Goal: Navigation & Orientation: Find specific page/section

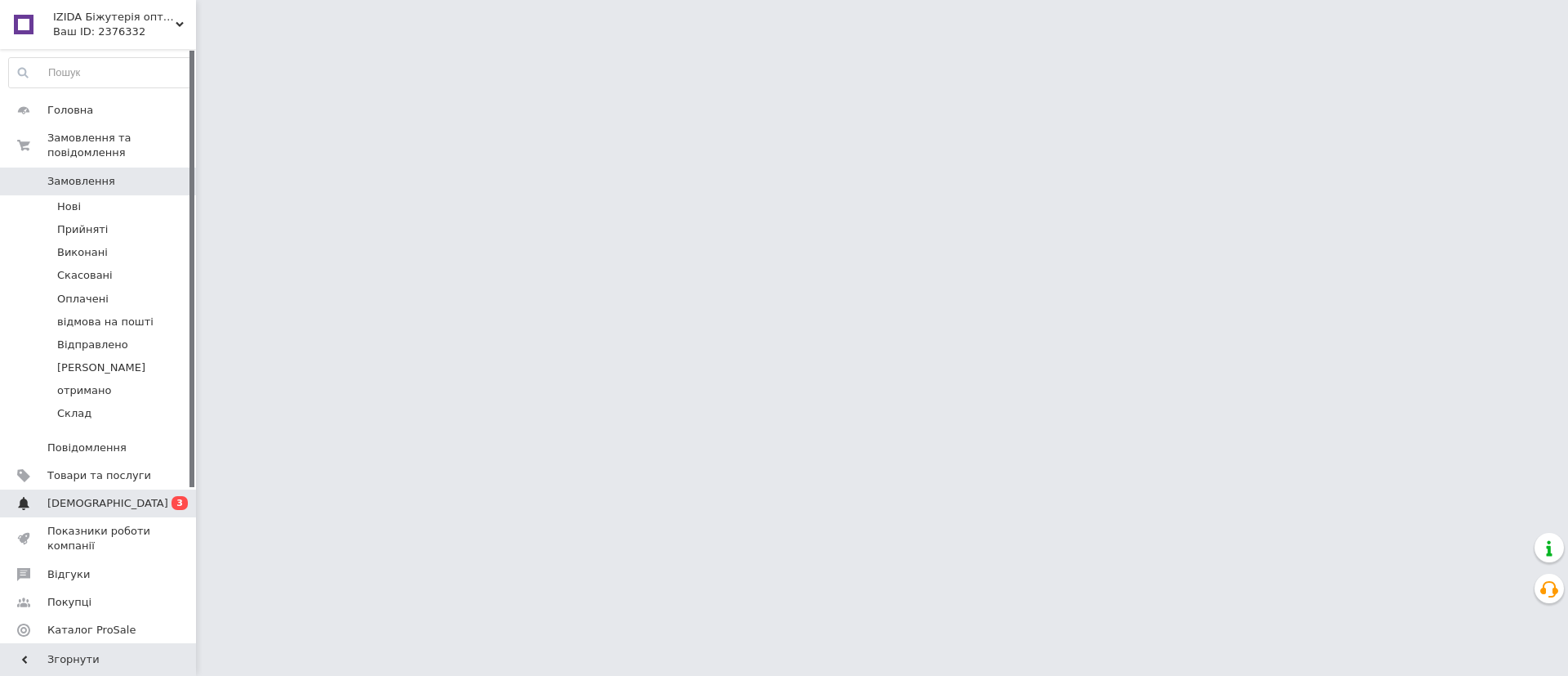
click at [243, 41] on html "IZIDA Біжутерія оптом, натуральне каміння та перли, фурнітура для біжутерії опт…" at bounding box center [784, 20] width 1568 height 41
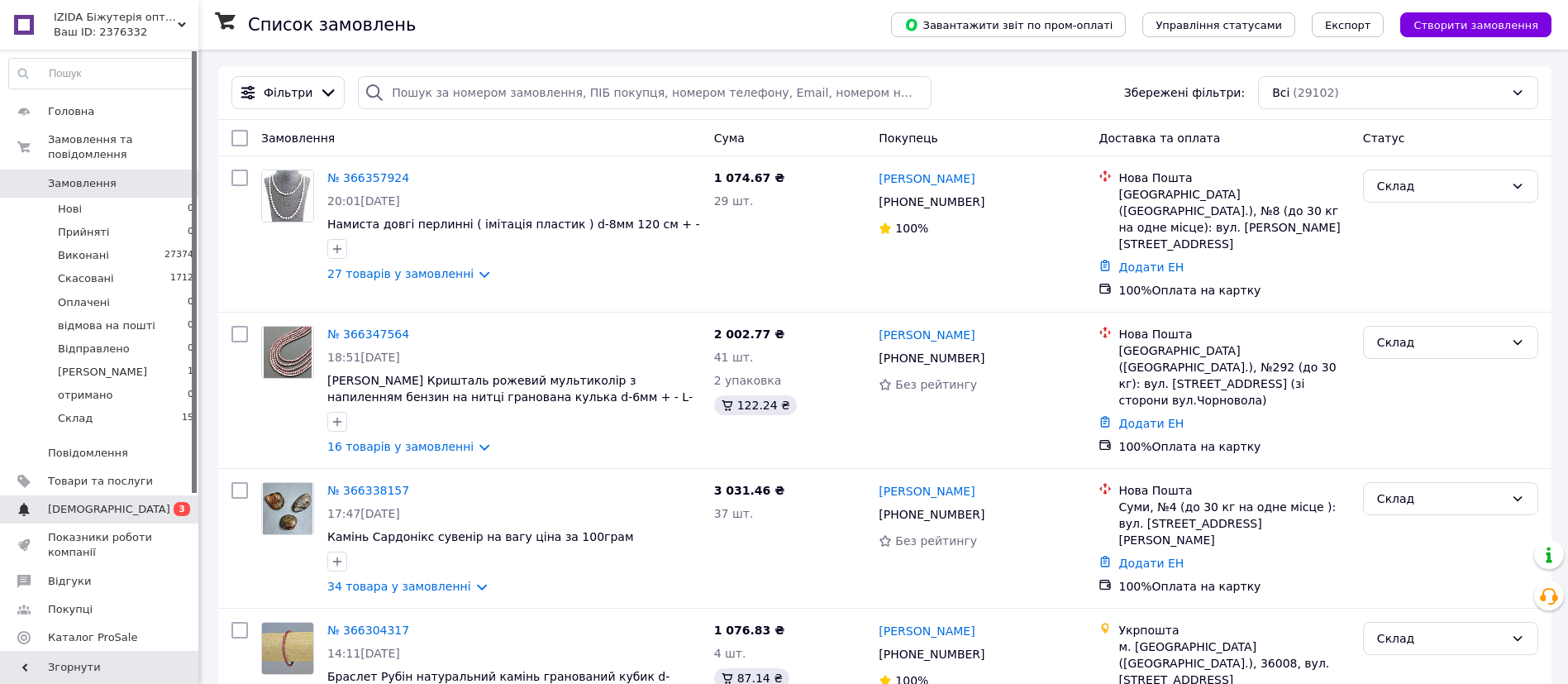
click at [123, 502] on span "[DEMOGRAPHIC_DATA]" at bounding box center [100, 509] width 105 height 15
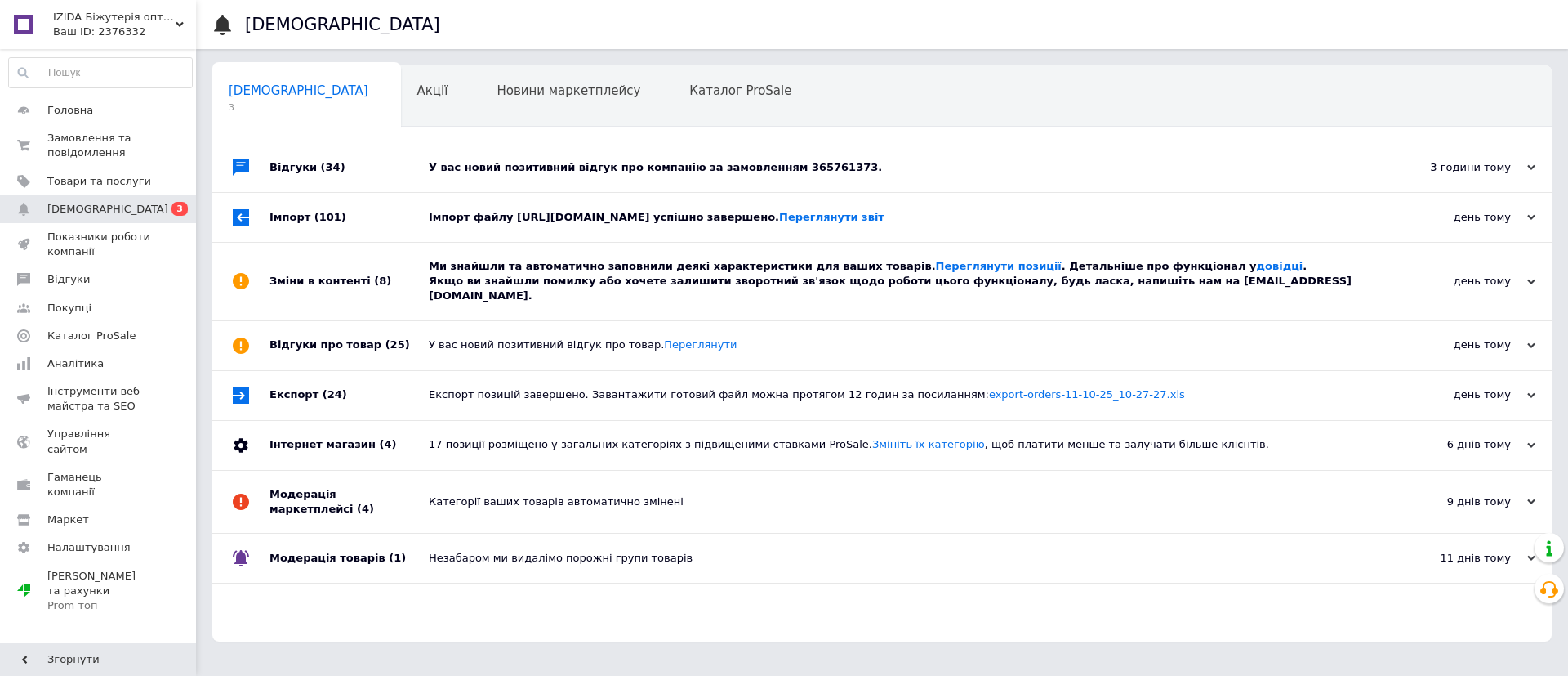
click at [350, 183] on div "Відгуки (34)" at bounding box center [349, 167] width 159 height 49
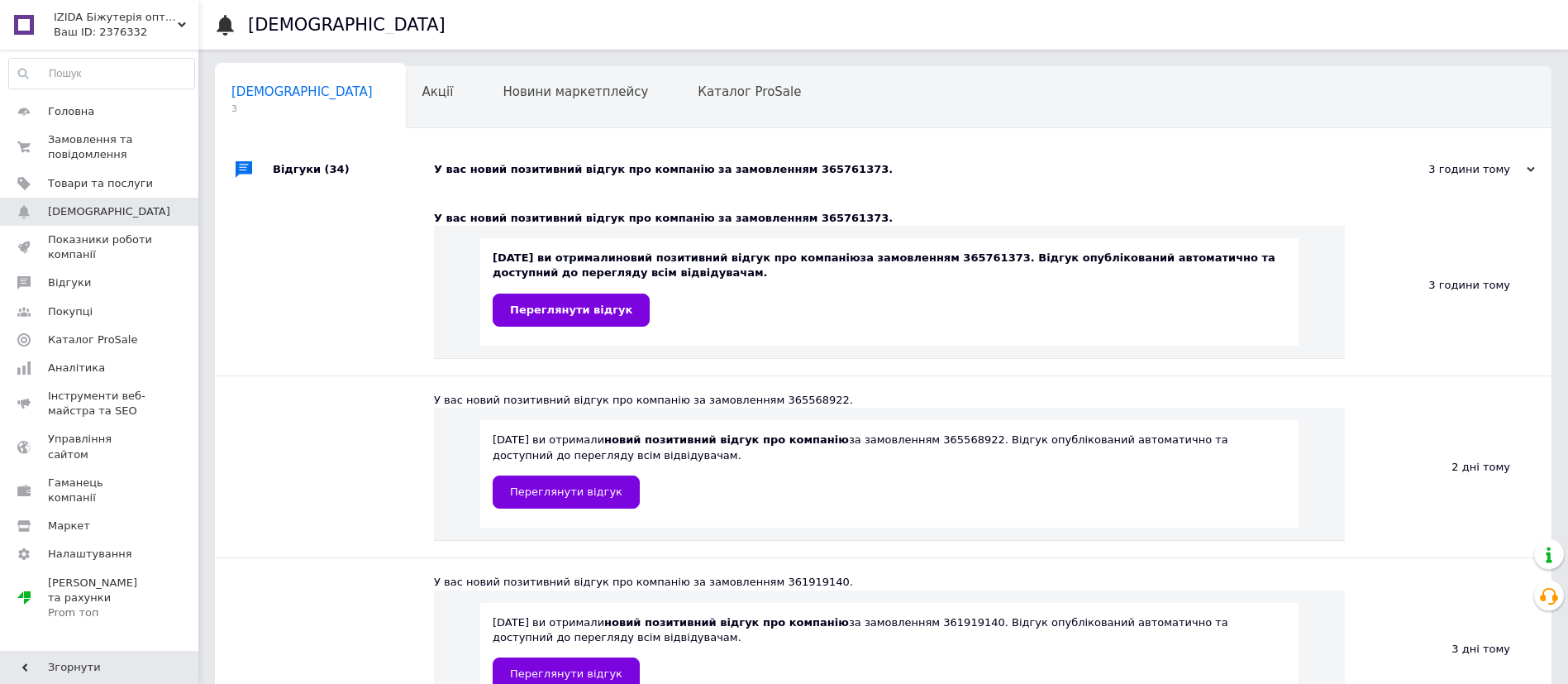
click at [355, 185] on div "Відгуки (34)" at bounding box center [353, 169] width 161 height 50
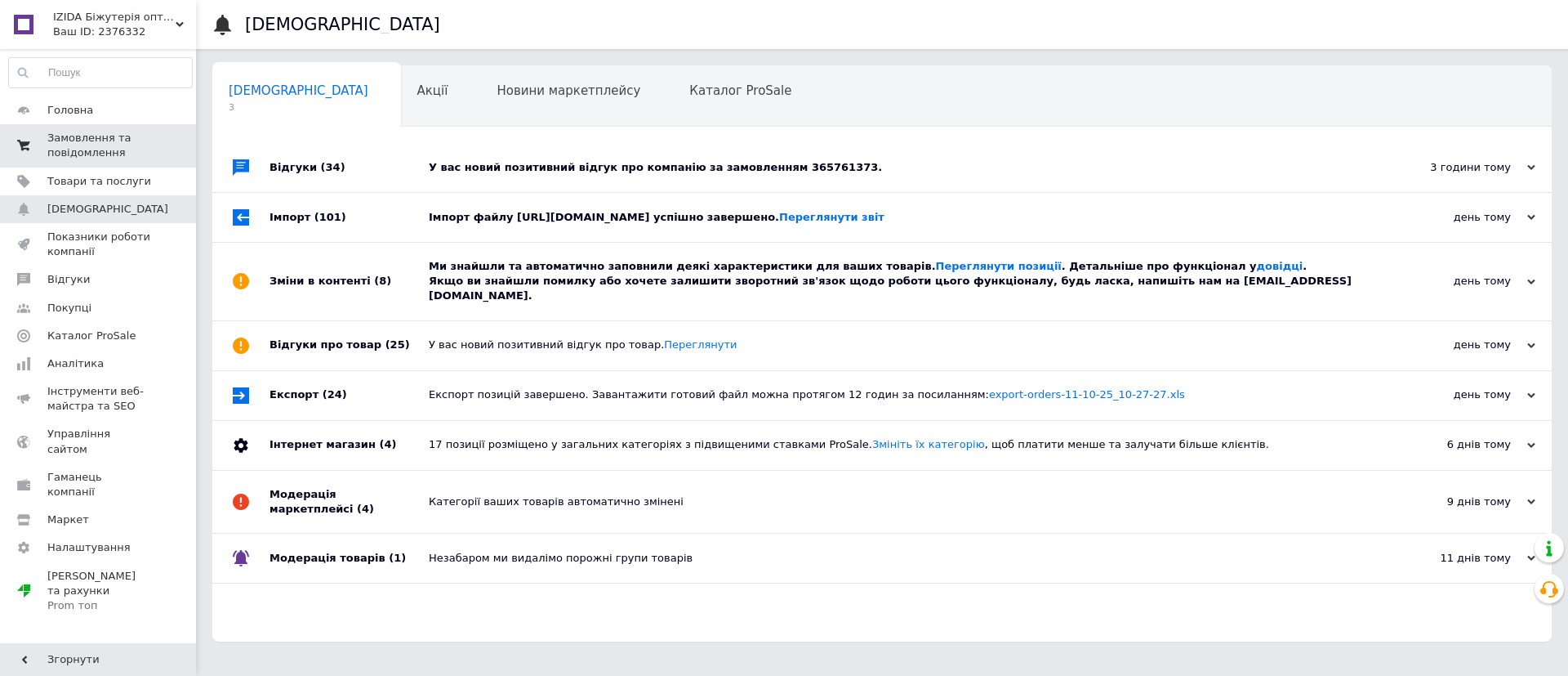
click at [121, 134] on span "Замовлення та повідомлення" at bounding box center [99, 145] width 104 height 30
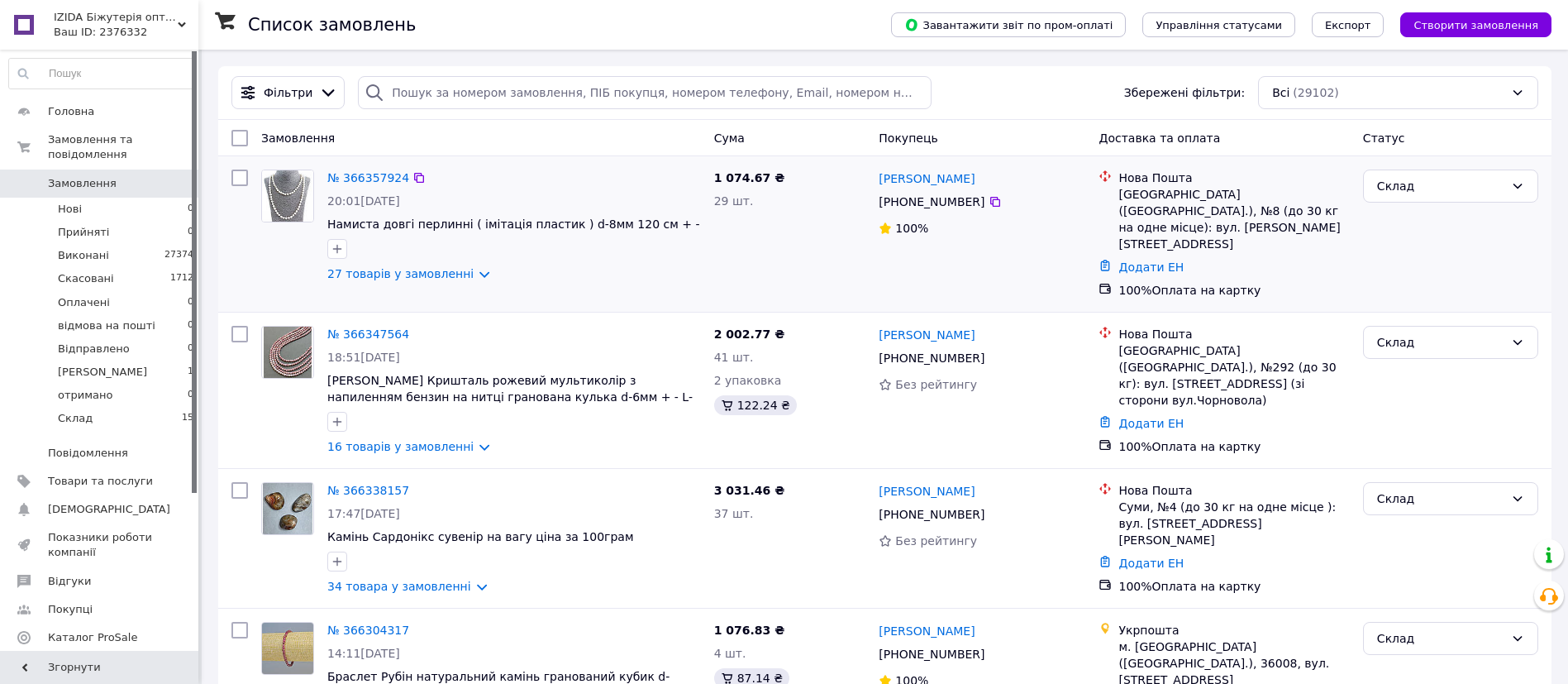
click at [229, 257] on div at bounding box center [240, 234] width 30 height 142
click at [120, 25] on div "Ваш ID: 2376332" at bounding box center [126, 32] width 144 height 15
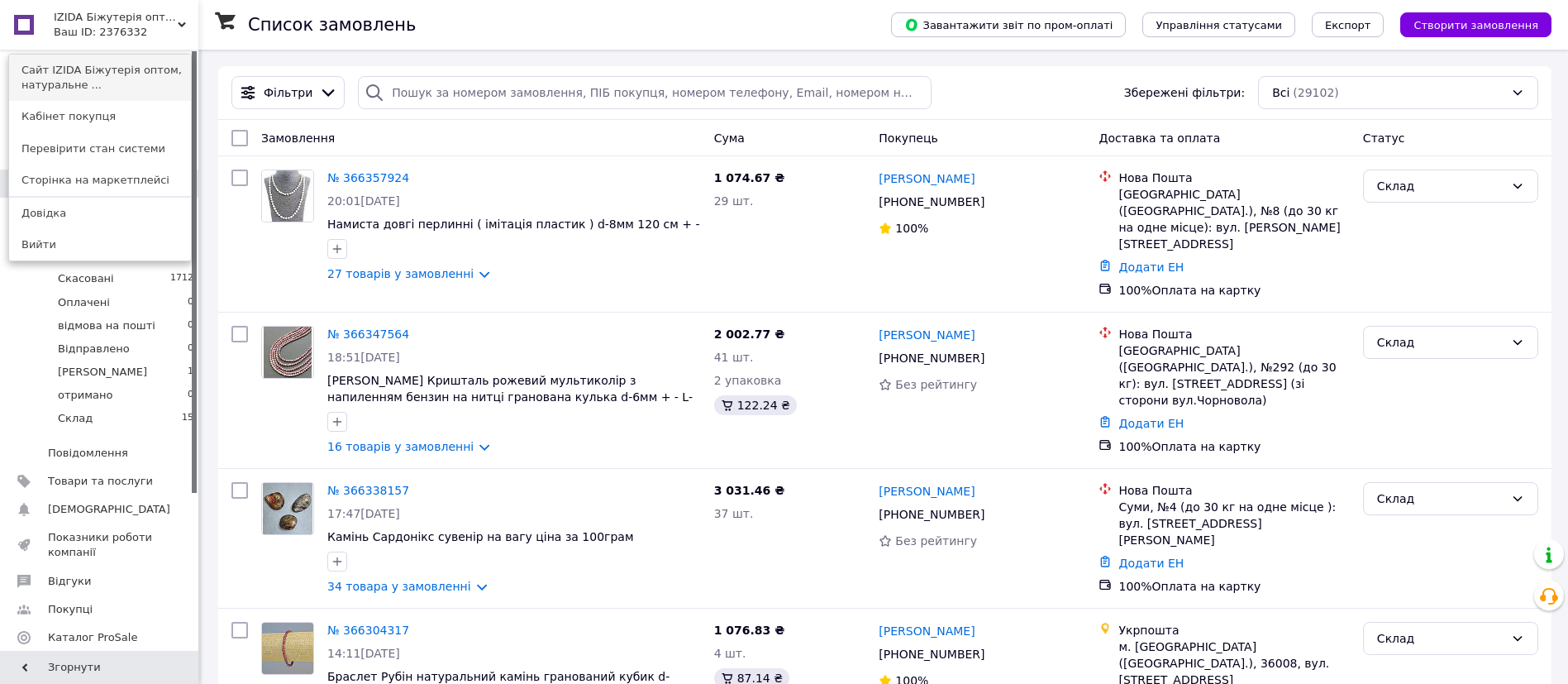
click at [137, 79] on link "Сайт IZIDA Біжутерія оптом, натуральне ..." at bounding box center [100, 78] width 182 height 46
